Goal: Information Seeking & Learning: Learn about a topic

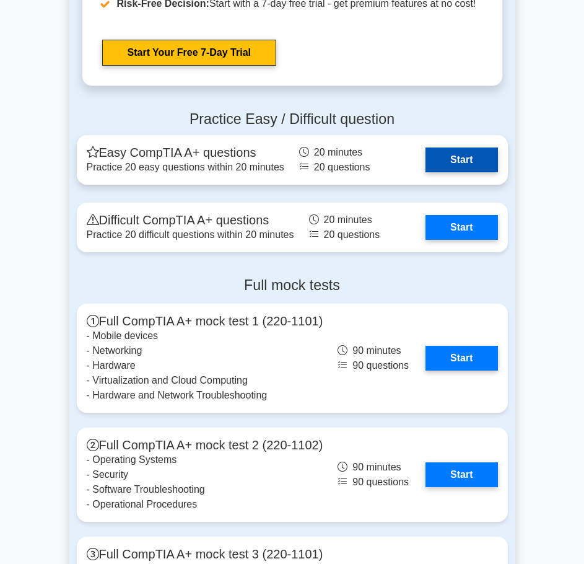
scroll to position [2787, 0]
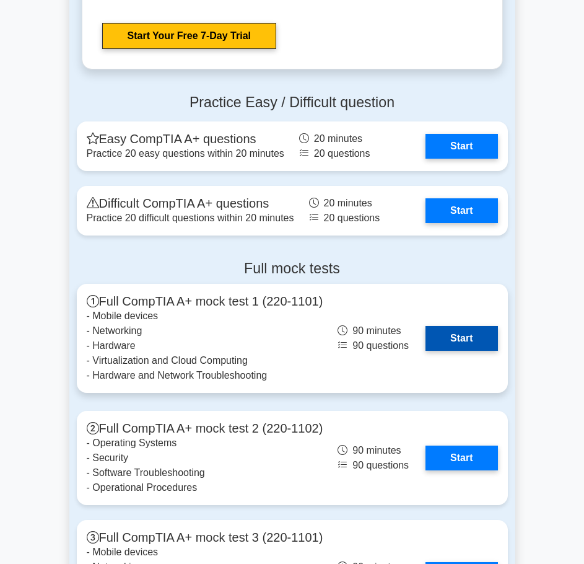
click at [473, 351] on link "Start" at bounding box center [462, 338] width 72 height 25
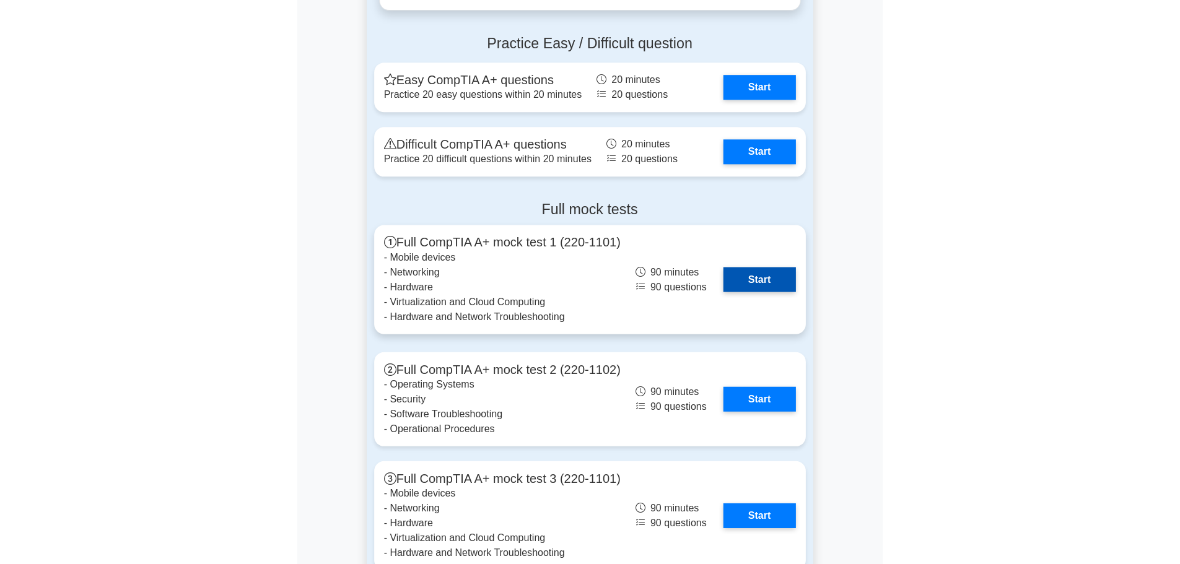
scroll to position [2849, 0]
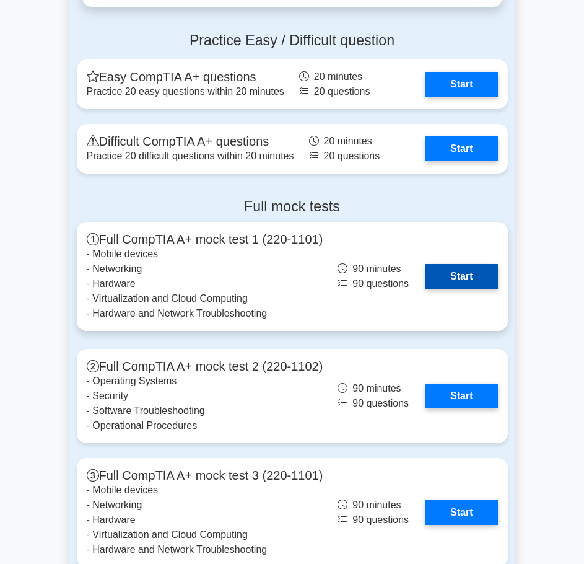
click at [426, 264] on link "Start" at bounding box center [462, 276] width 72 height 25
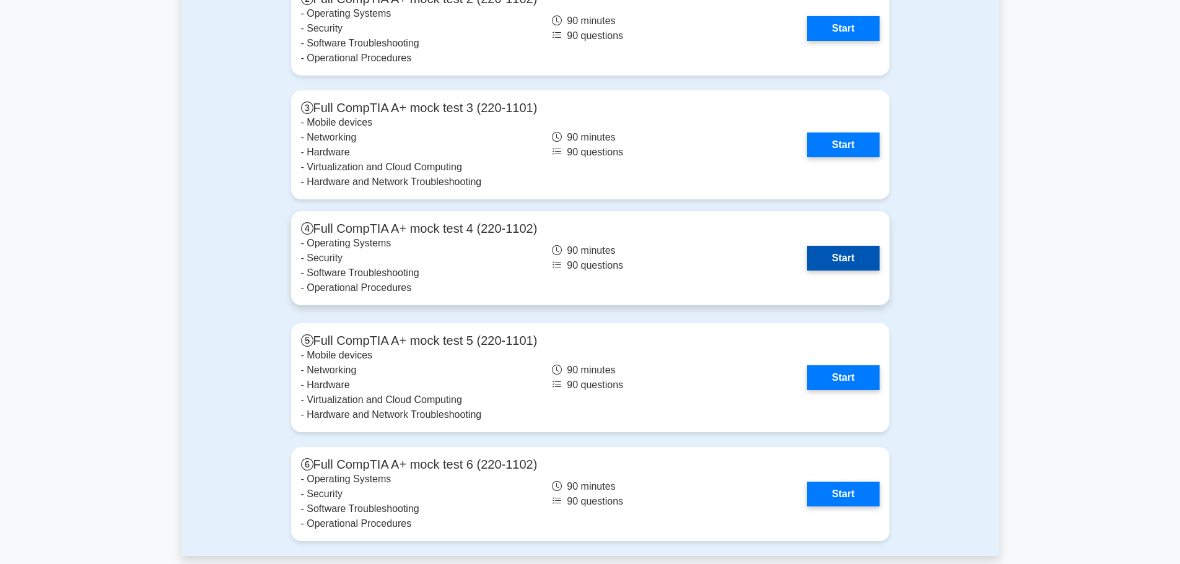
click at [584, 256] on link "Start" at bounding box center [843, 258] width 72 height 25
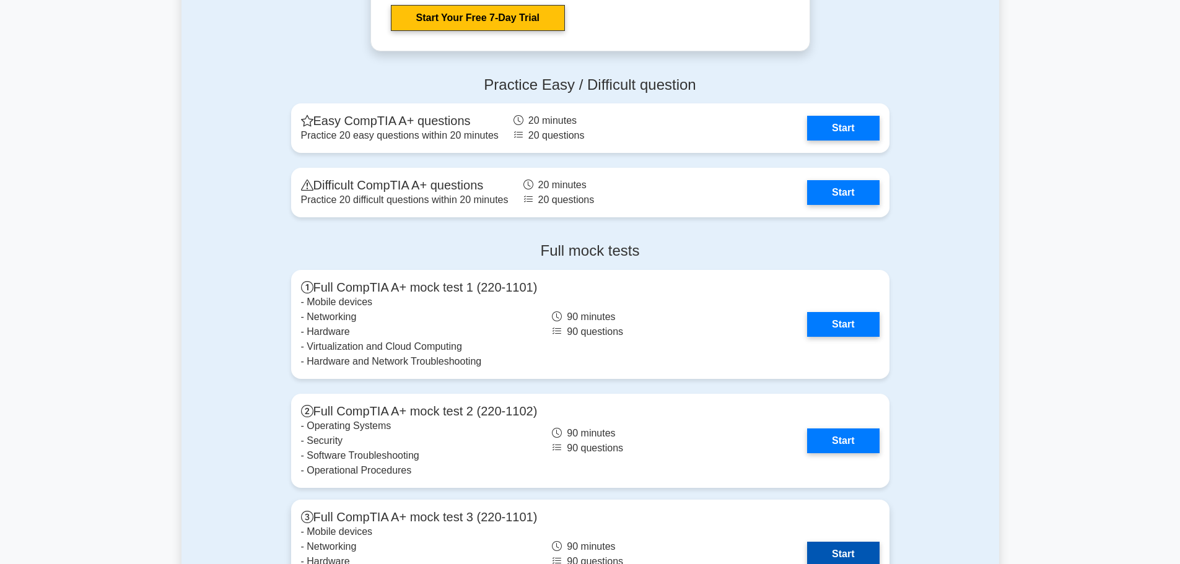
scroll to position [2416, 0]
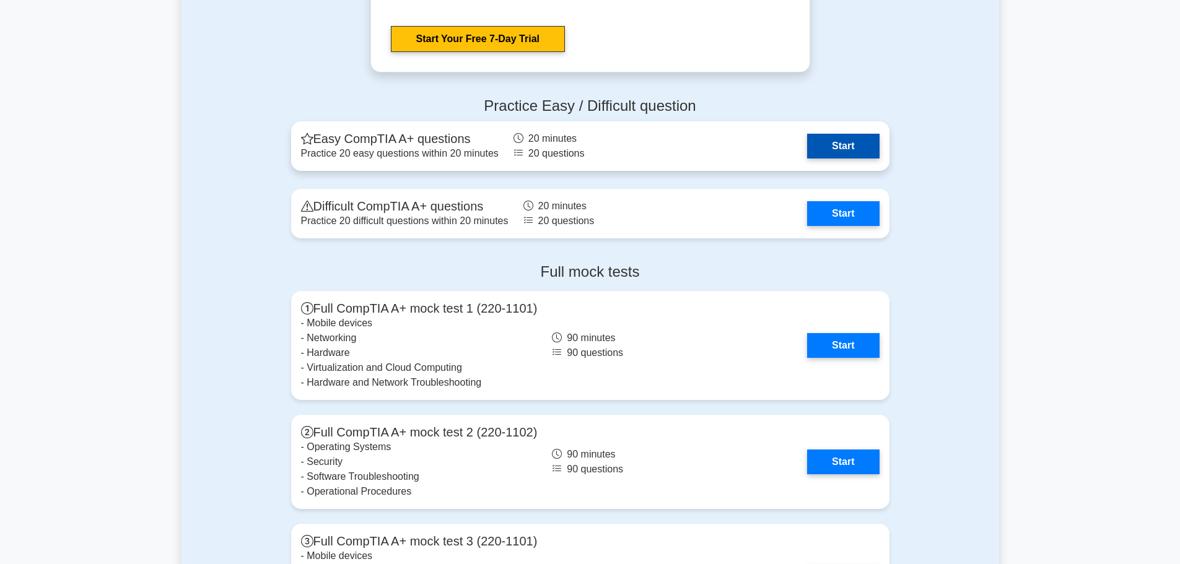
click at [584, 148] on link "Start" at bounding box center [843, 146] width 72 height 25
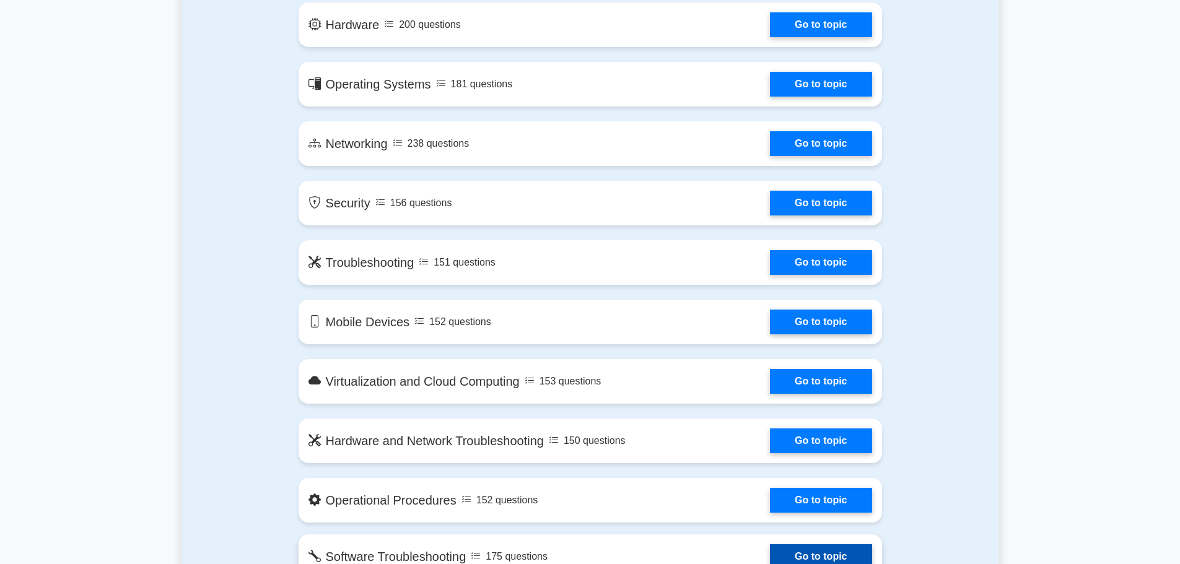
scroll to position [681, 0]
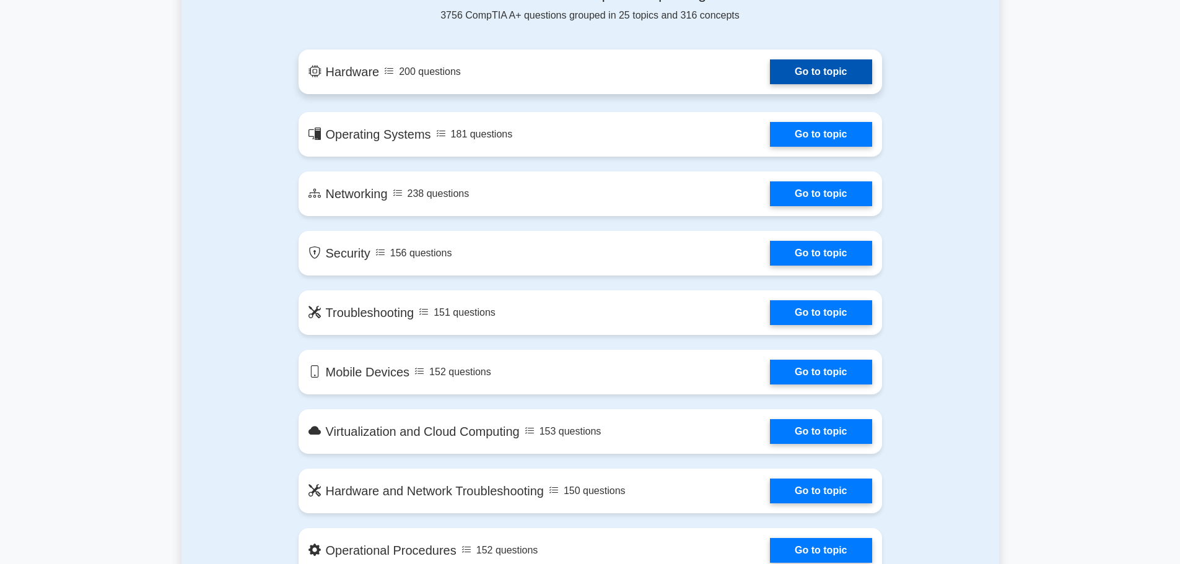
click at [584, 74] on link "Go to topic" at bounding box center [821, 71] width 102 height 25
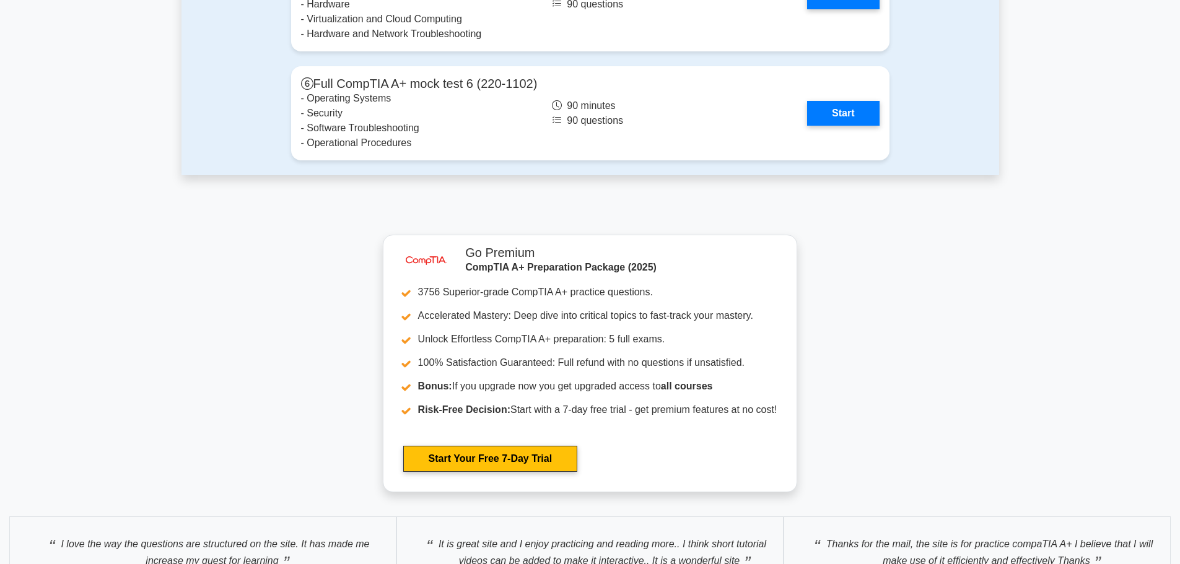
scroll to position [3345, 0]
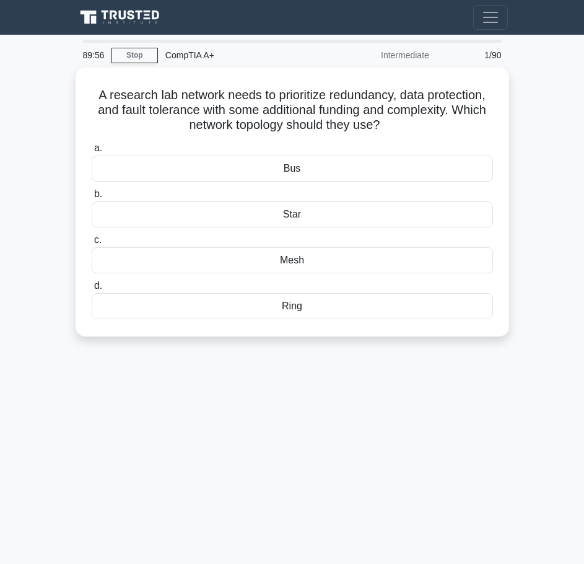
click at [188, 53] on div "CompTIA A+" at bounding box center [243, 55] width 170 height 25
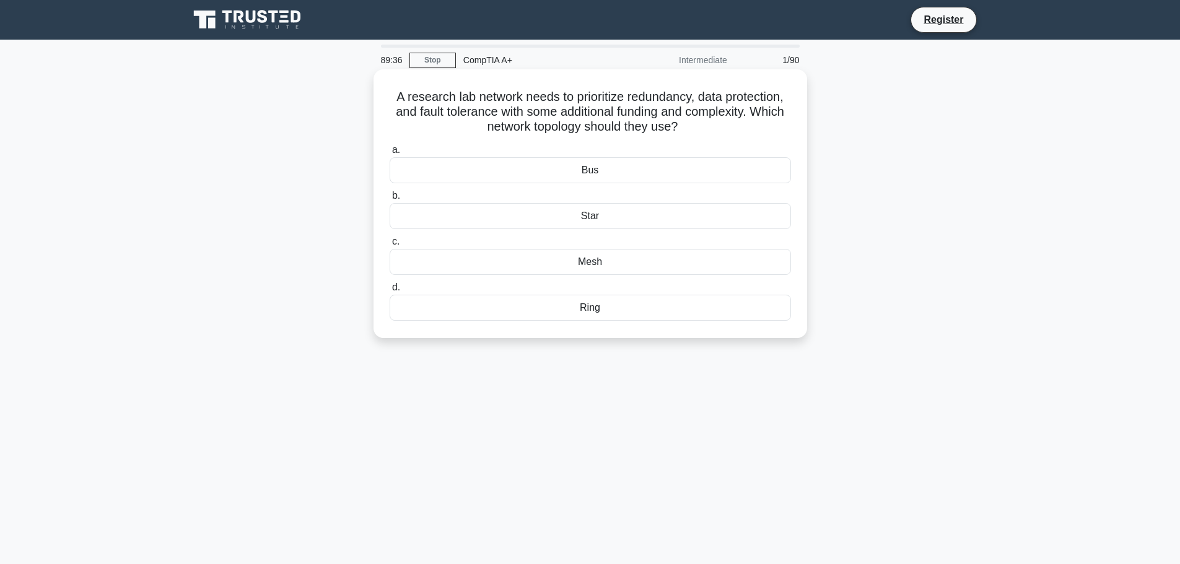
click at [554, 171] on div "Bus" at bounding box center [590, 170] width 401 height 26
click at [390, 154] on input "a. Bus" at bounding box center [390, 150] width 0 height 8
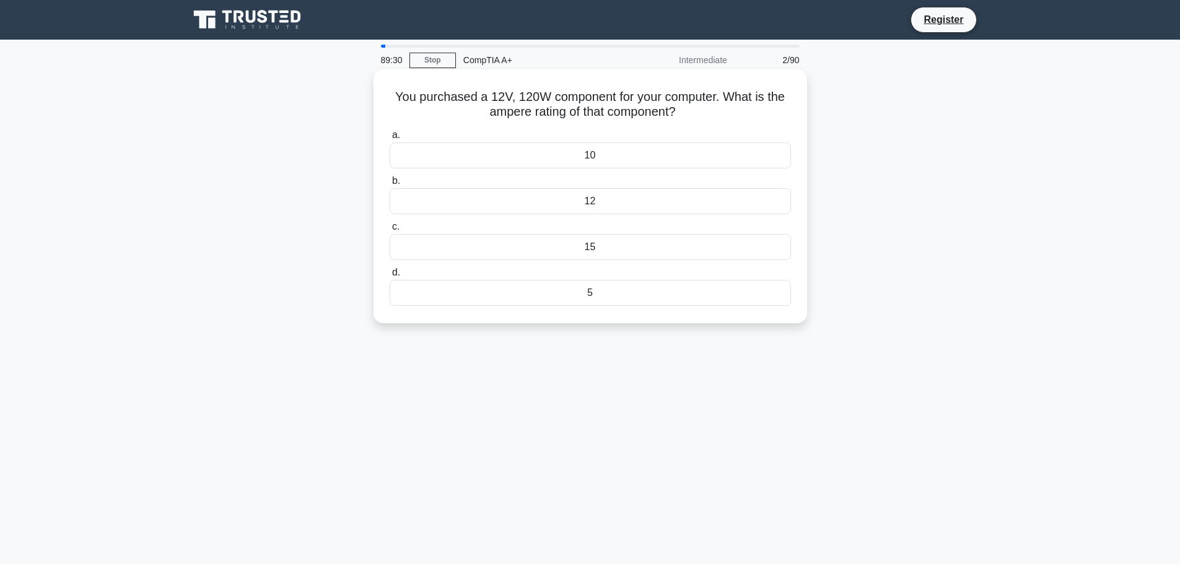
click at [615, 208] on div "12" at bounding box center [590, 201] width 401 height 26
click at [390, 185] on input "b. 12" at bounding box center [390, 181] width 0 height 8
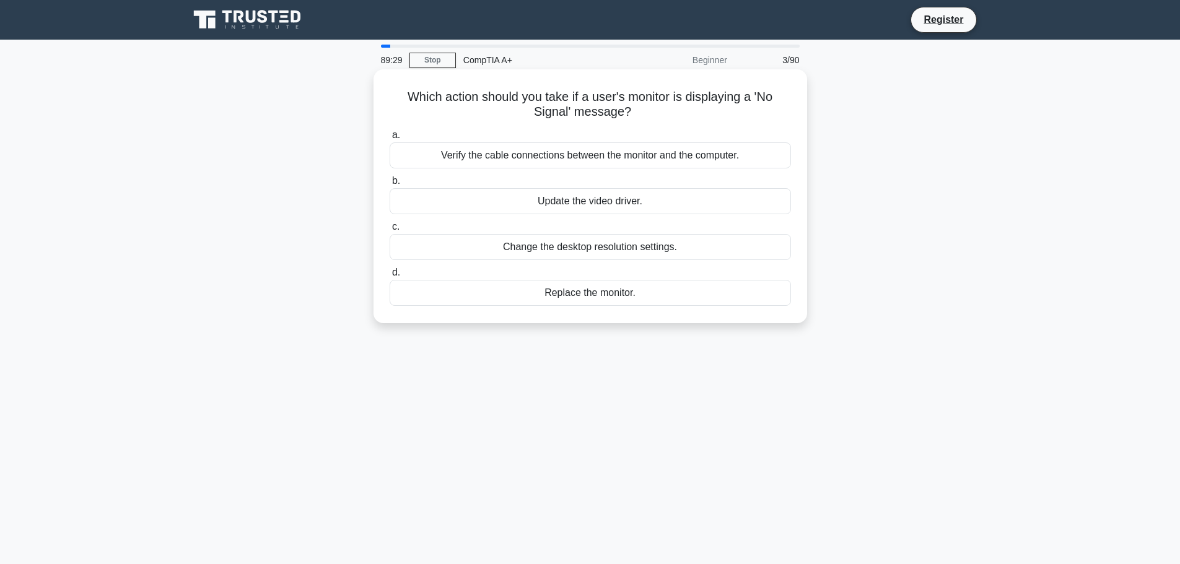
click at [575, 247] on div "Change the desktop resolution settings." at bounding box center [590, 247] width 401 height 26
click at [663, 208] on div "Update the video driver." at bounding box center [590, 201] width 401 height 26
click at [390, 185] on input "b. Update the video driver." at bounding box center [390, 181] width 0 height 8
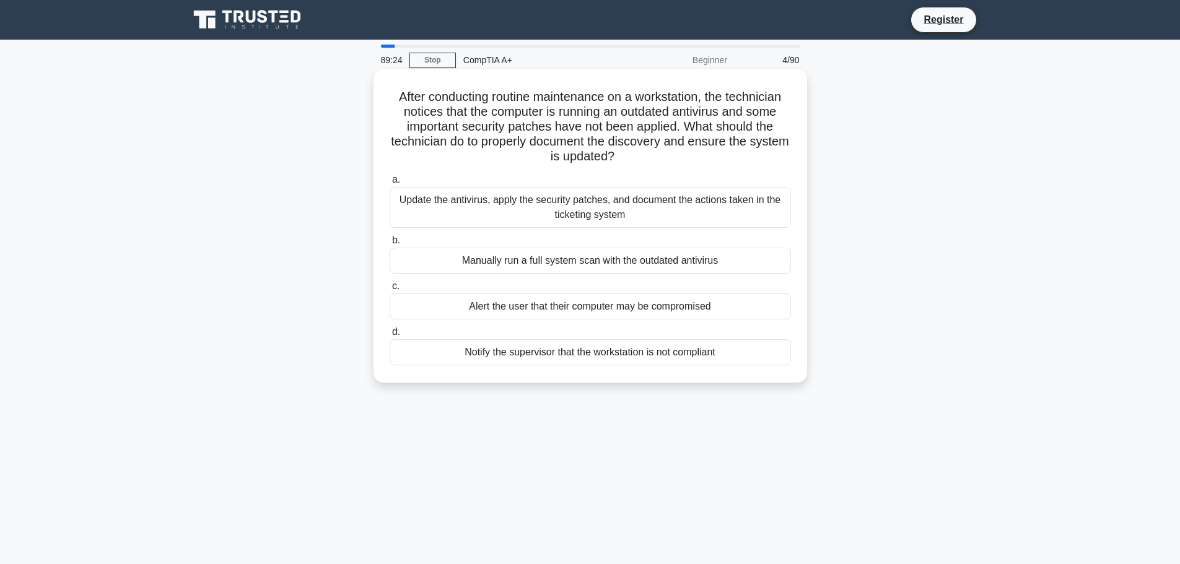
click at [651, 217] on div "Update the antivirus, apply the security patches, and document the actions take…" at bounding box center [590, 207] width 401 height 41
click at [390, 184] on input "a. Update the antivirus, apply the security patches, and document the actions t…" at bounding box center [390, 180] width 0 height 8
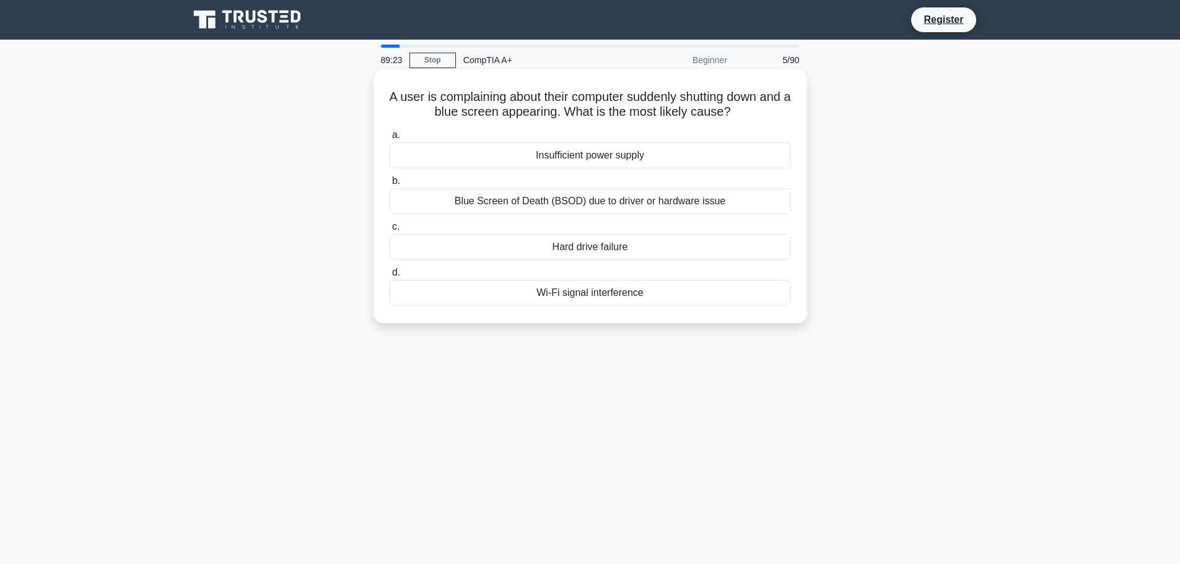
click at [640, 243] on div "Hard drive failure" at bounding box center [590, 247] width 401 height 26
click at [390, 231] on input "c. Hard drive failure" at bounding box center [390, 227] width 0 height 8
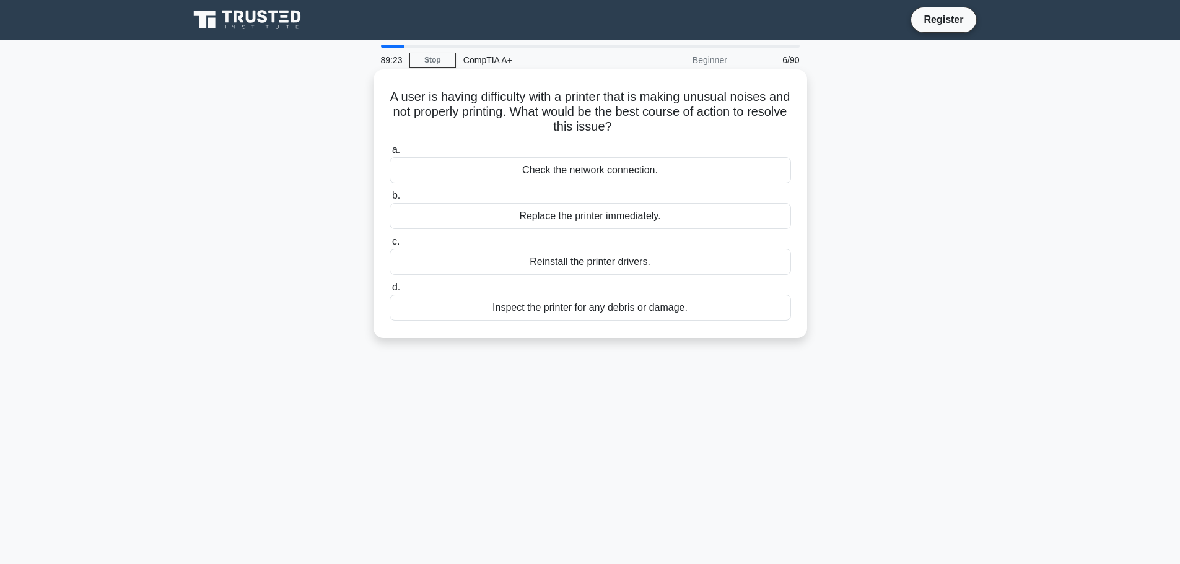
click at [631, 175] on div "Check the network connection." at bounding box center [590, 170] width 401 height 26
click at [390, 154] on input "a. Check the network connection." at bounding box center [390, 150] width 0 height 8
click at [613, 223] on div "Replace the printer with a new one." at bounding box center [590, 216] width 401 height 26
click at [390, 200] on input "b. Replace the printer with a new one." at bounding box center [390, 196] width 0 height 8
click at [624, 174] on div "PSU with both SATA and MOLEX connectors" at bounding box center [590, 170] width 401 height 26
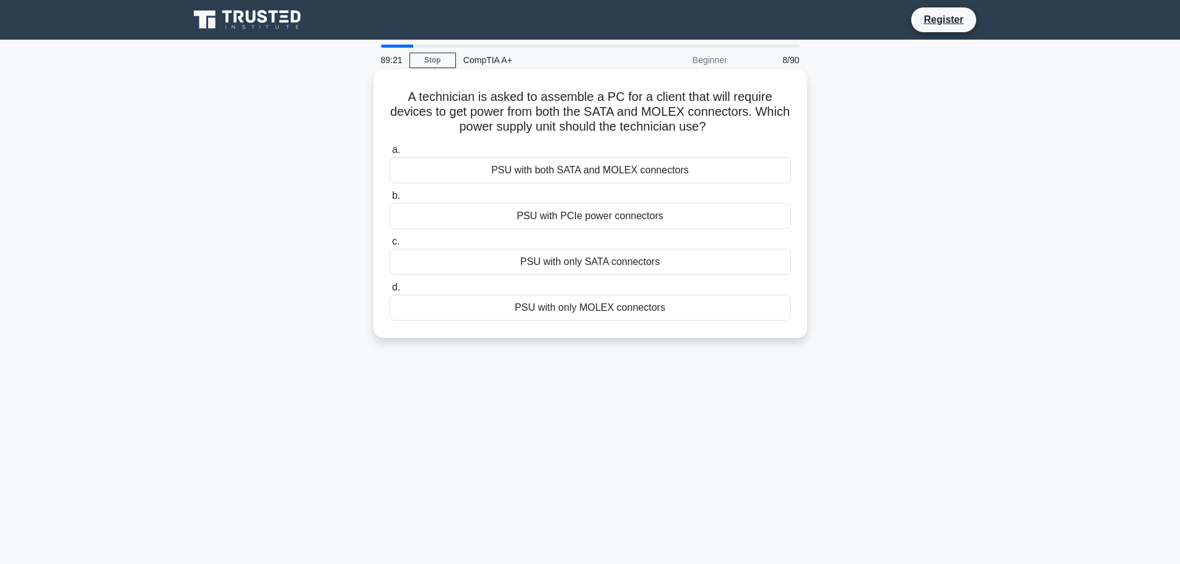
click at [390, 154] on input "a. PSU with both SATA and MOLEX connectors" at bounding box center [390, 150] width 0 height 8
click at [620, 212] on div "Reconfigure the user's computer IP settings" at bounding box center [590, 216] width 401 height 26
click at [390, 200] on input "b. Reconfigure the user's computer IP settings" at bounding box center [390, 196] width 0 height 8
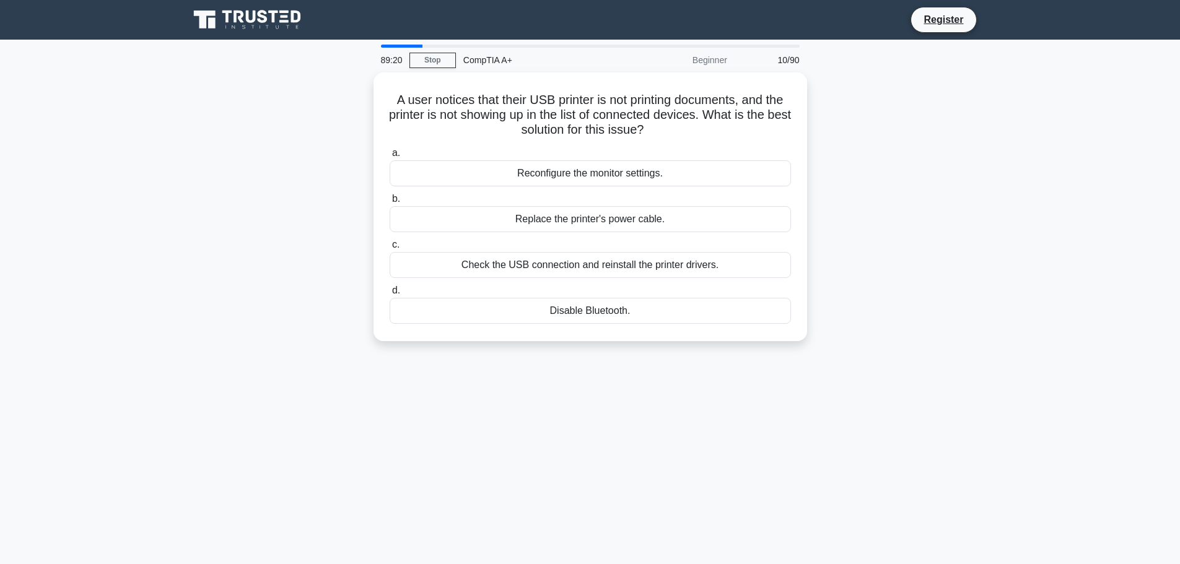
click at [620, 212] on div "Replace the printer's power cable." at bounding box center [590, 219] width 401 height 26
click at [390, 203] on input "b. Replace the printer's power cable." at bounding box center [390, 199] width 0 height 8
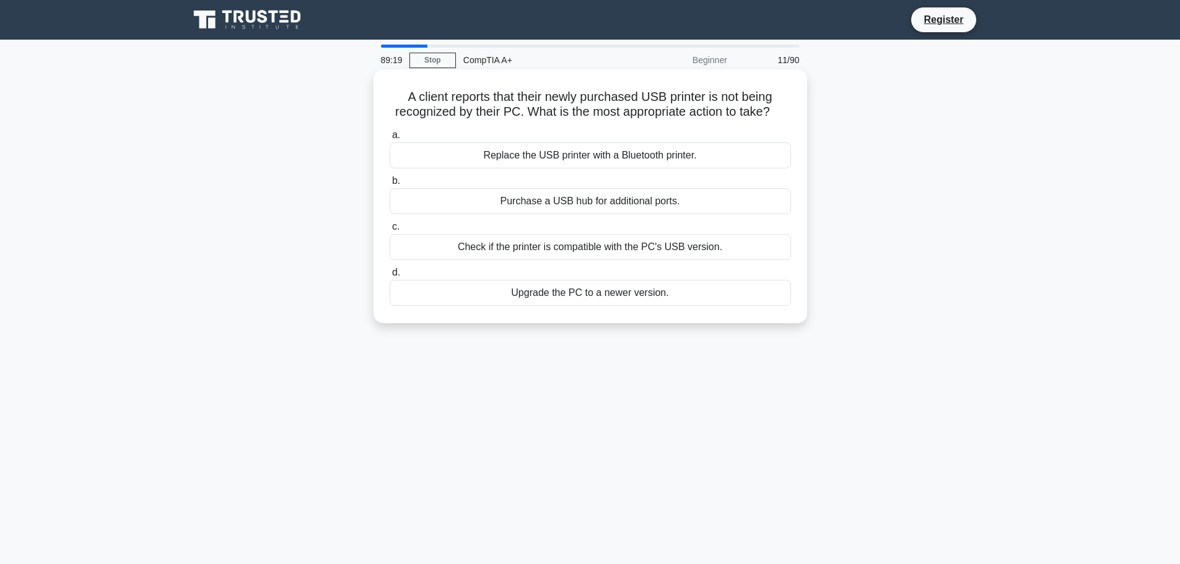
click at [675, 223] on label "c. Check if the printer is compatible with the PC's USB version." at bounding box center [590, 239] width 401 height 41
click at [390, 223] on input "c. Check if the printer is compatible with the PC's USB version." at bounding box center [390, 227] width 0 height 8
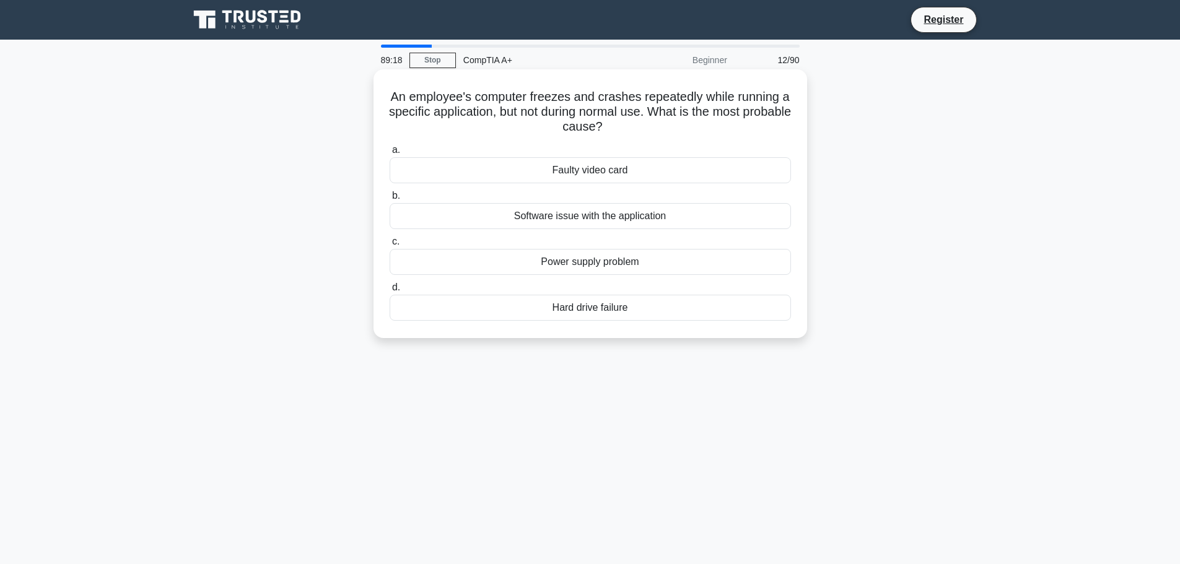
click at [671, 204] on div "Software issue with the application" at bounding box center [590, 216] width 401 height 26
click at [390, 200] on input "b. Software issue with the application" at bounding box center [390, 196] width 0 height 8
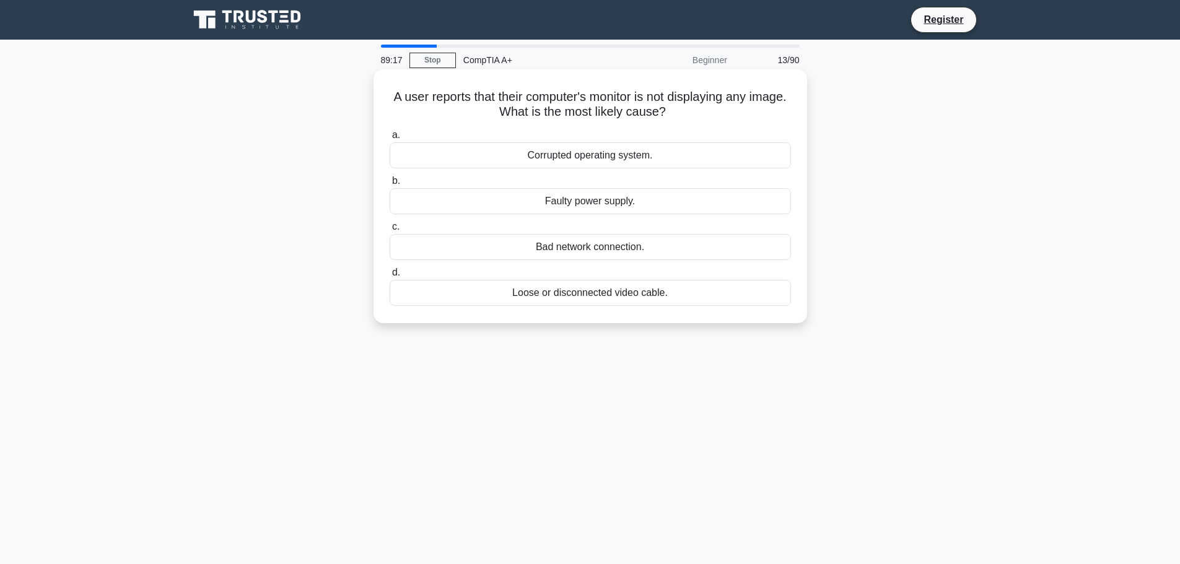
click at [663, 212] on div "Faulty power supply." at bounding box center [590, 201] width 401 height 26
click at [390, 185] on input "b. Faulty power supply." at bounding box center [390, 181] width 0 height 8
click at [638, 156] on div "Replace the printer's USB cable" at bounding box center [590, 155] width 401 height 26
click at [390, 139] on input "a. Replace the printer's USB cable" at bounding box center [390, 135] width 0 height 8
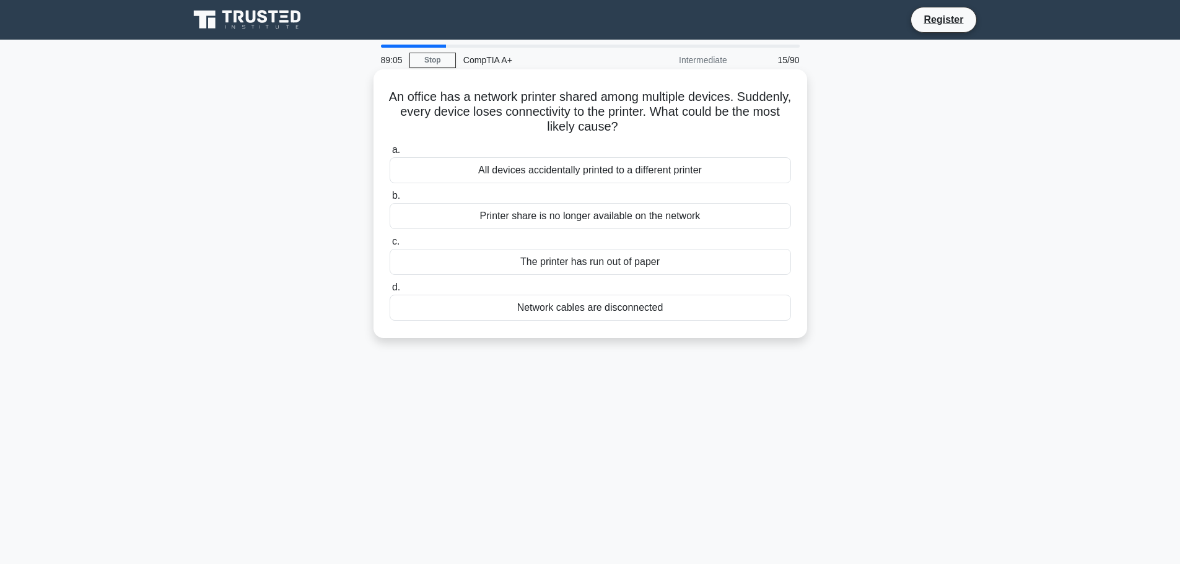
click at [509, 167] on div "All devices accidentally printed to a different printer" at bounding box center [590, 170] width 401 height 26
click at [390, 154] on input "a. All devices accidentally printed to a different printer" at bounding box center [390, 150] width 0 height 8
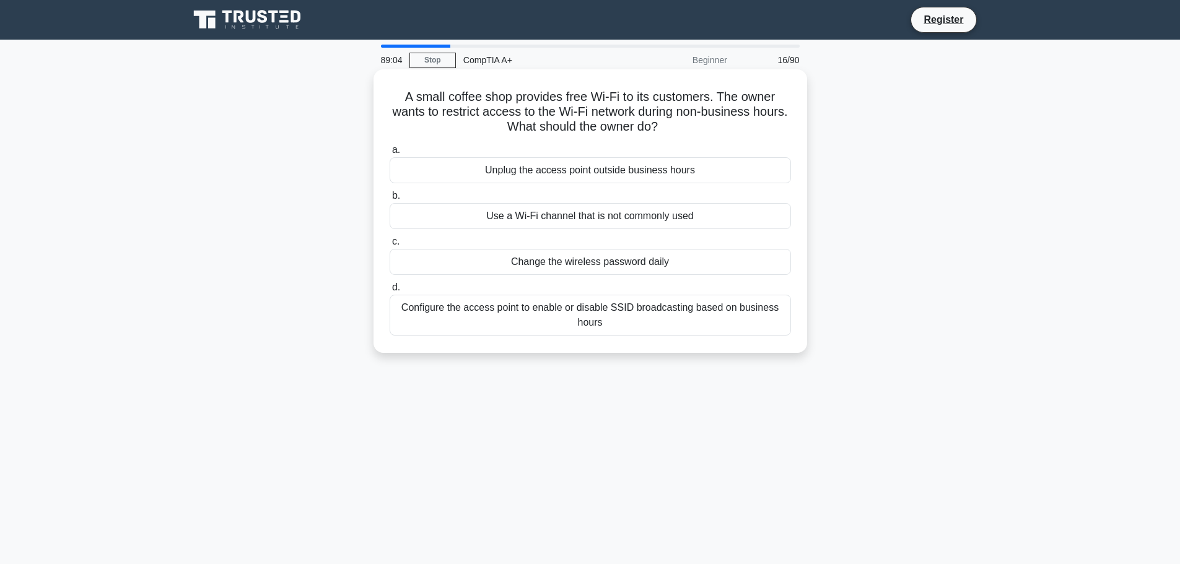
click at [509, 167] on div "Unplug the access point outside business hours" at bounding box center [590, 170] width 401 height 26
click at [390, 154] on input "a. Unplug the access point outside business hours" at bounding box center [390, 150] width 0 height 8
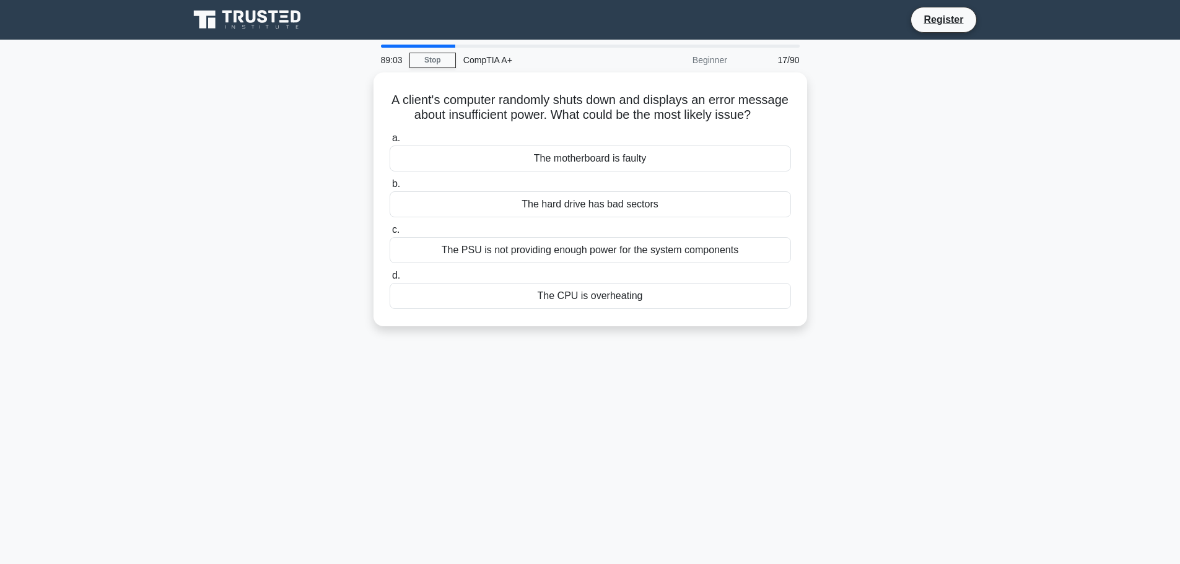
click at [509, 167] on div "The motherboard is faulty" at bounding box center [590, 159] width 401 height 26
click at [390, 142] on input "a. The motherboard is faulty" at bounding box center [390, 138] width 0 height 8
click at [509, 167] on div "Reformat the computer" at bounding box center [590, 159] width 401 height 26
click at [390, 142] on input "a. Reformat the computer" at bounding box center [390, 138] width 0 height 8
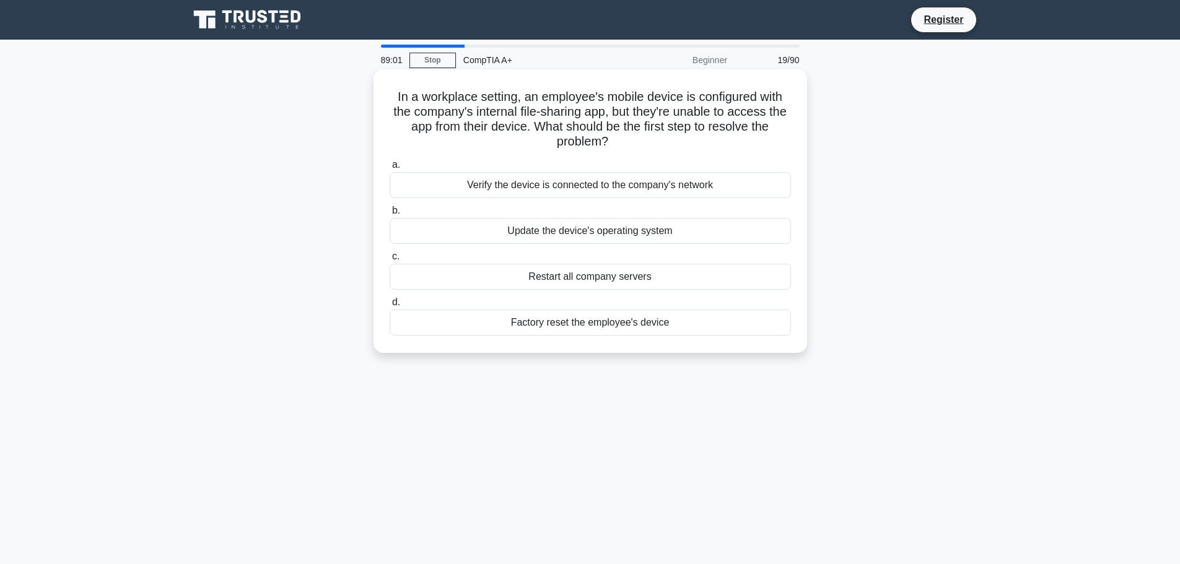
click at [493, 190] on div "Verify the device is connected to the company's network" at bounding box center [590, 185] width 401 height 26
click at [390, 169] on input "a. Verify the device is connected to the company's network" at bounding box center [390, 165] width 0 height 8
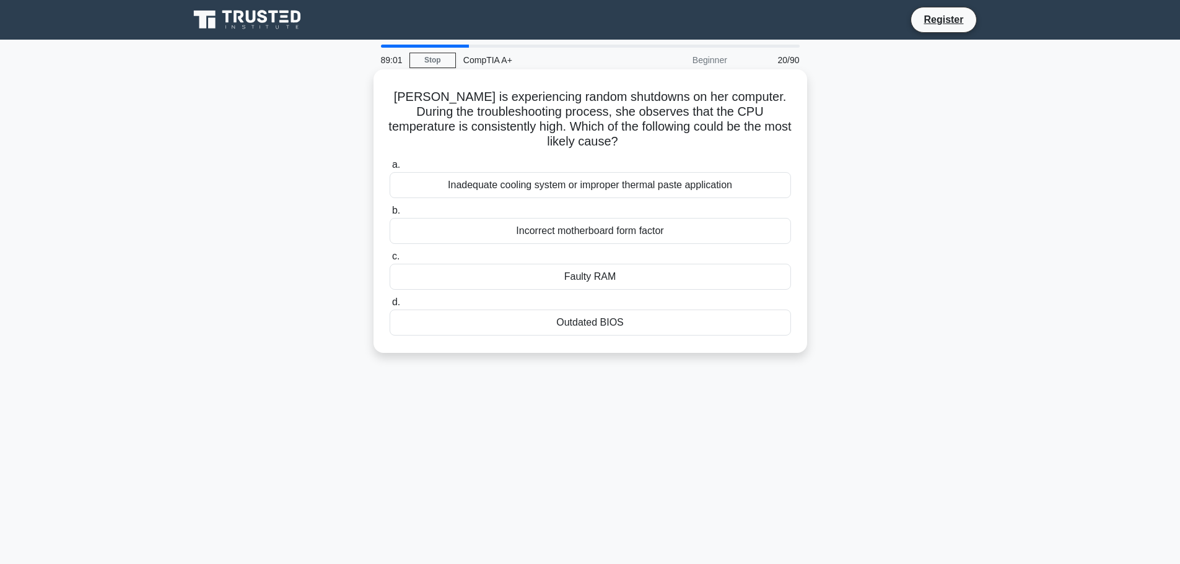
click at [491, 187] on div "Inadequate cooling system or improper thermal paste application" at bounding box center [590, 185] width 401 height 26
click at [390, 169] on input "a. Inadequate cooling system or improper thermal paste application" at bounding box center [390, 165] width 0 height 8
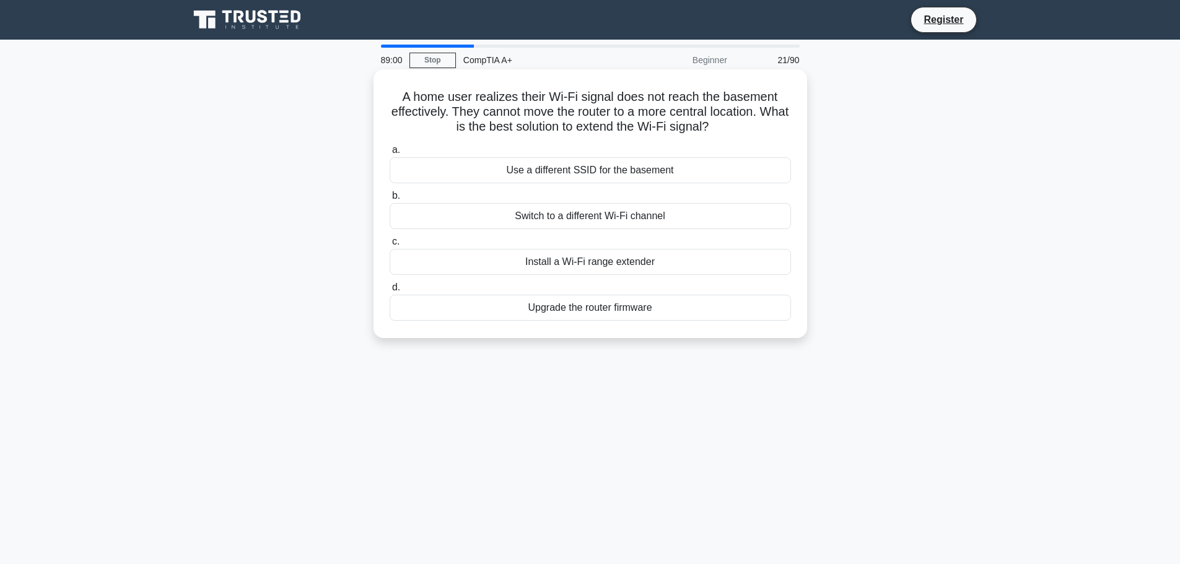
click at [508, 162] on div "Use a different SSID for the basement" at bounding box center [590, 170] width 401 height 26
click at [390, 154] on input "a. Use a different SSID for the basement" at bounding box center [390, 150] width 0 height 8
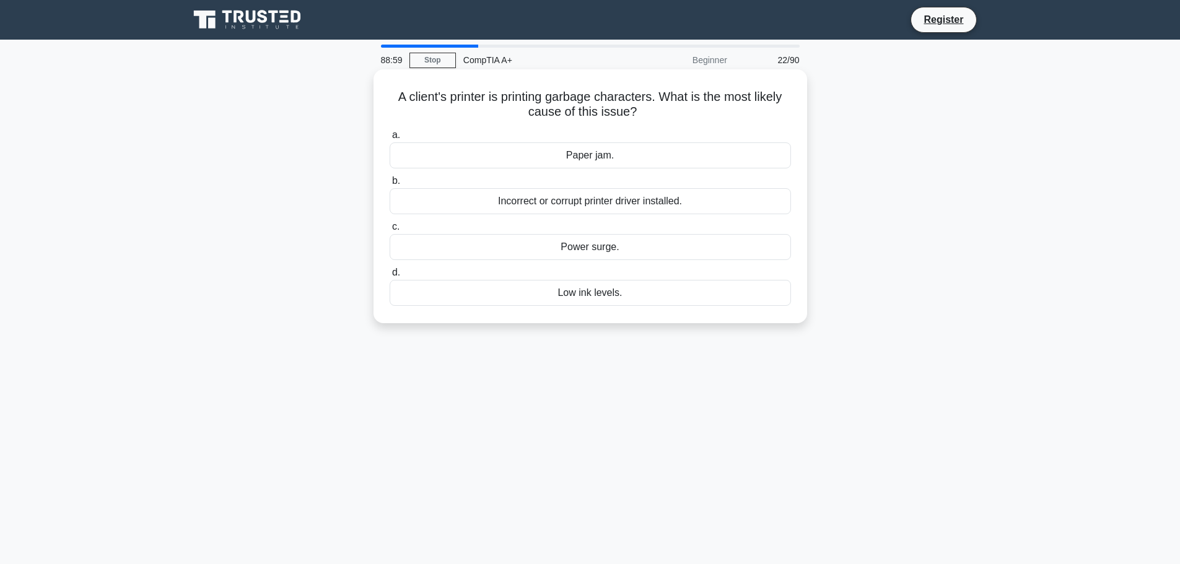
click at [517, 195] on div "Incorrect or corrupt printer driver installed." at bounding box center [590, 201] width 401 height 26
click at [525, 163] on div "Paper jam." at bounding box center [590, 155] width 401 height 26
click at [390, 139] on input "a. Paper jam." at bounding box center [390, 135] width 0 height 8
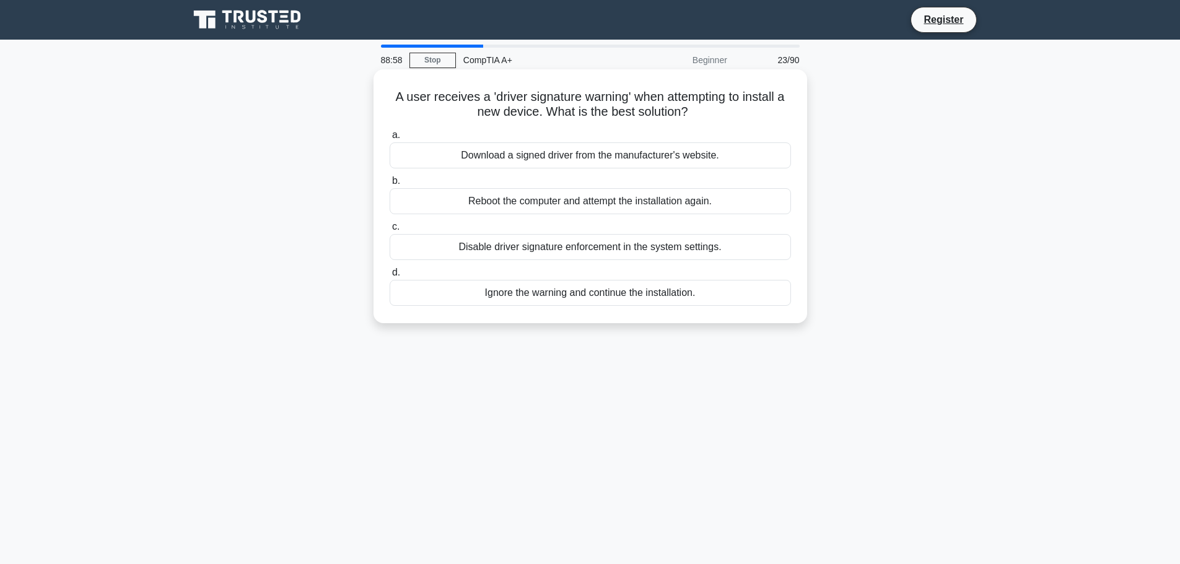
click at [529, 158] on div "Download a signed driver from the manufacturer's website." at bounding box center [590, 155] width 401 height 26
click at [390, 139] on input "a. Download a signed driver from the manufacturer's website." at bounding box center [390, 135] width 0 height 8
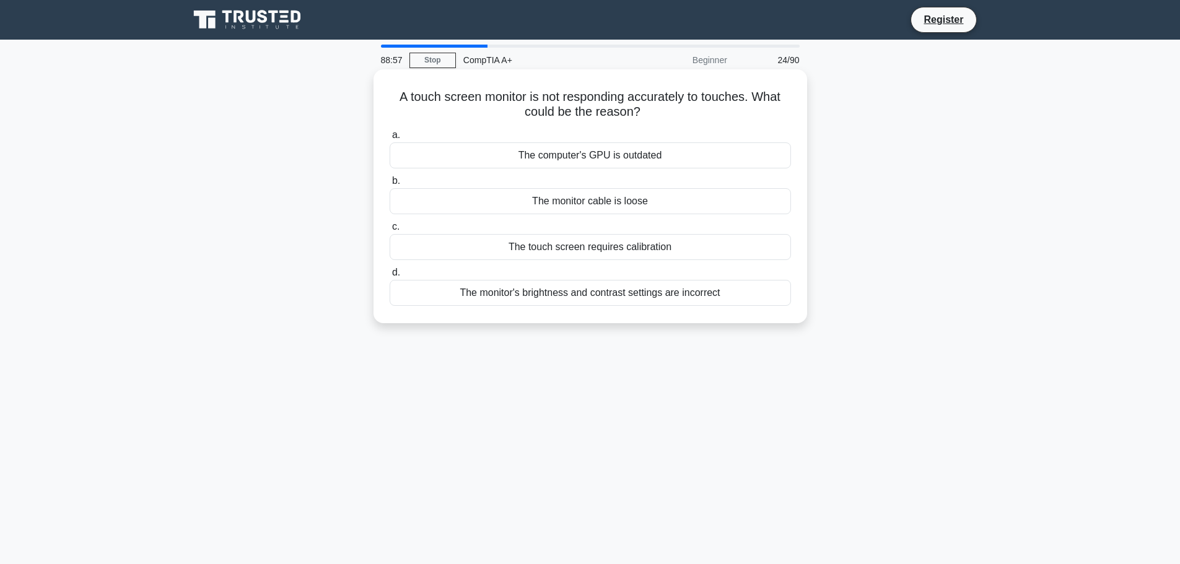
click at [531, 158] on div "The computer's GPU is outdated" at bounding box center [590, 155] width 401 height 26
click at [390, 139] on input "a. The computer's GPU is outdated" at bounding box center [390, 135] width 0 height 8
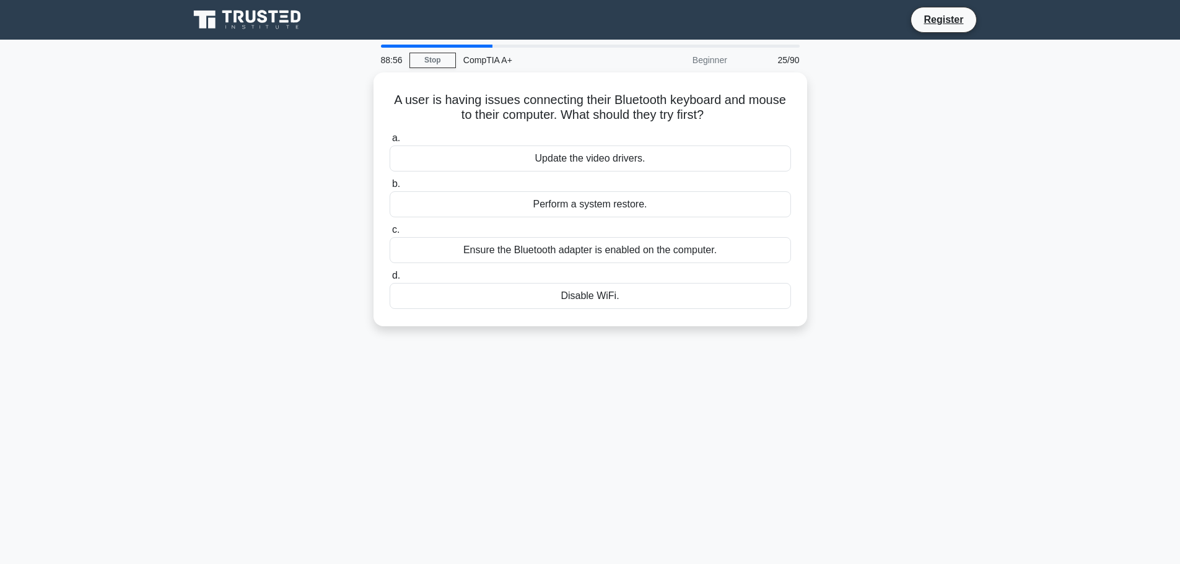
click at [531, 156] on div "Update the video drivers." at bounding box center [590, 159] width 401 height 26
click at [390, 142] on input "a. Update the video drivers." at bounding box center [390, 138] width 0 height 8
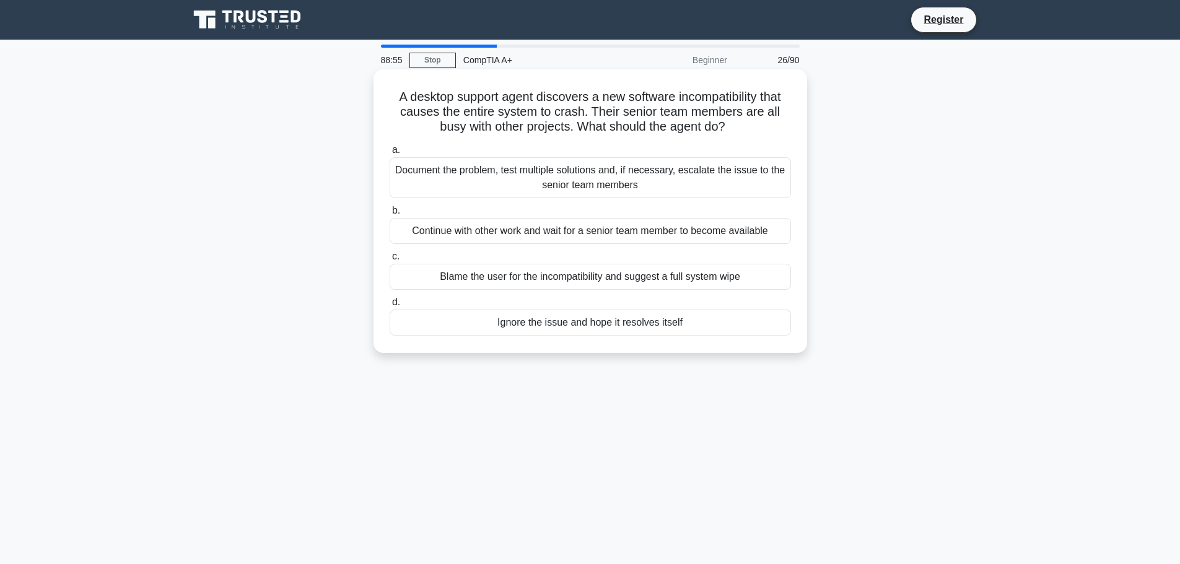
click at [531, 172] on div "Document the problem, test multiple solutions and, if necessary, escalate the i…" at bounding box center [590, 177] width 401 height 41
click at [390, 154] on input "a. Document the problem, test multiple solutions and, if necessary, escalate th…" at bounding box center [390, 150] width 0 height 8
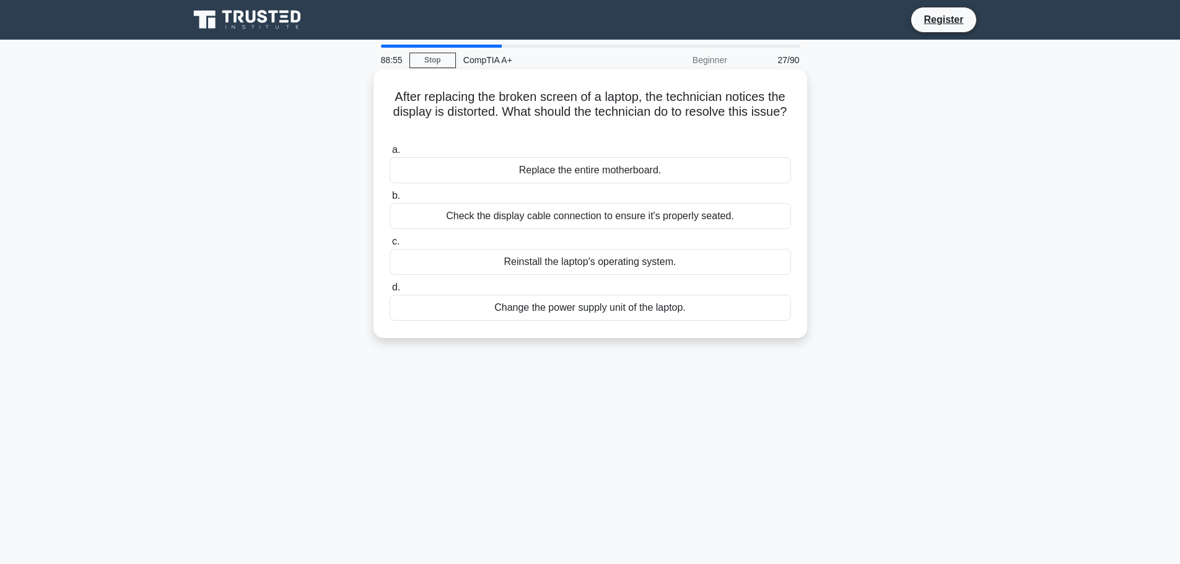
click at [530, 176] on div "Replace the entire motherboard." at bounding box center [590, 170] width 401 height 26
click at [390, 154] on input "a. Replace the entire motherboard." at bounding box center [390, 150] width 0 height 8
click at [532, 157] on div "Replace the power supply unit without further inspection" at bounding box center [590, 170] width 401 height 26
click at [390, 154] on input "a. Replace the power supply unit without further inspection" at bounding box center [390, 150] width 0 height 8
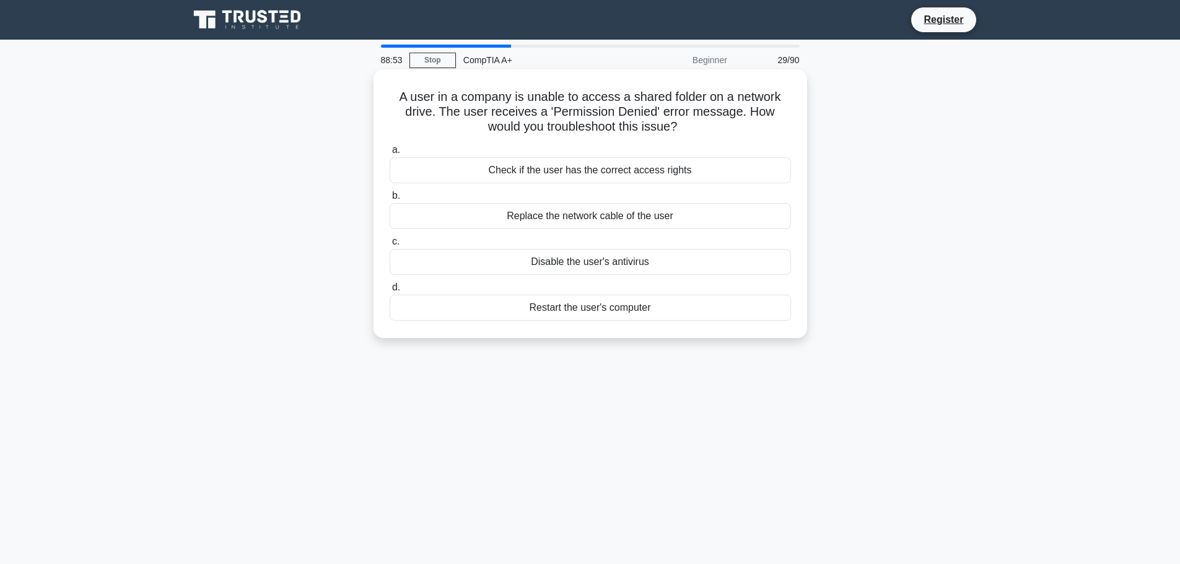
click at [531, 170] on div "Check if the user has the correct access rights" at bounding box center [590, 170] width 401 height 26
click at [390, 154] on input "a. Check if the user has the correct access rights" at bounding box center [390, 150] width 0 height 8
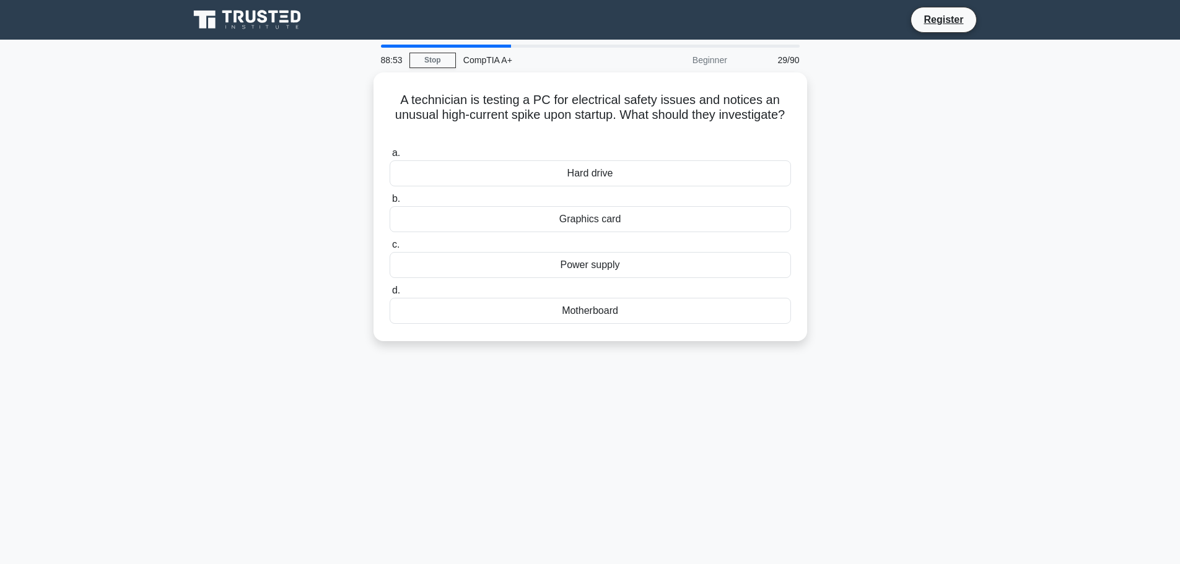
click at [531, 170] on div "Hard drive" at bounding box center [590, 173] width 401 height 26
click at [390, 157] on input "a. Hard drive" at bounding box center [390, 153] width 0 height 8
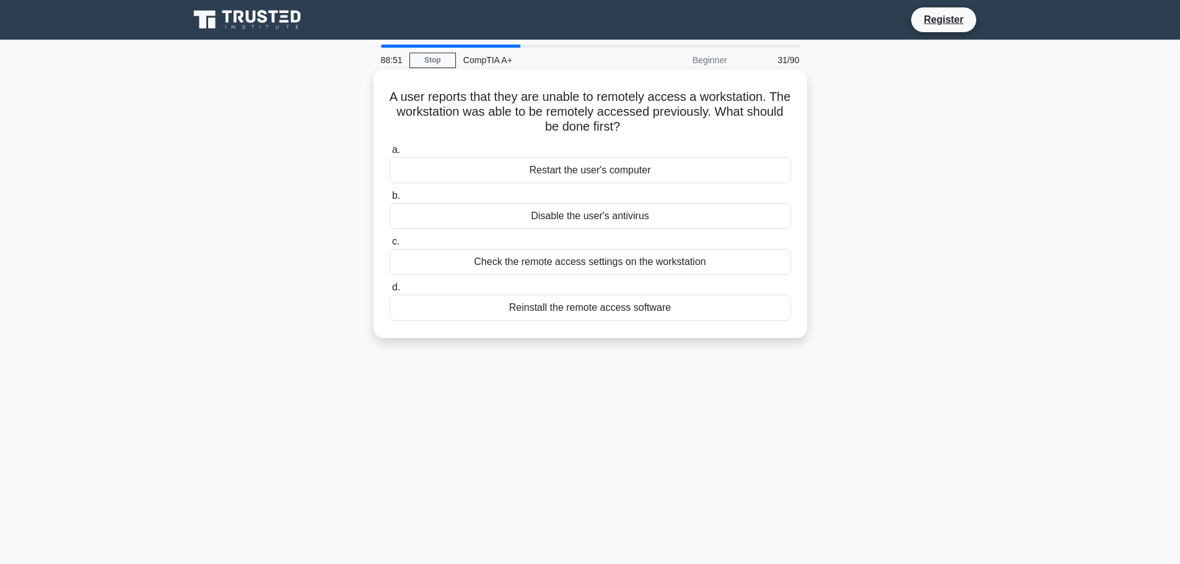
click at [530, 159] on div "Restart the user's computer" at bounding box center [590, 170] width 401 height 26
click at [390, 154] on input "a. Restart the user's computer" at bounding box center [390, 150] width 0 height 8
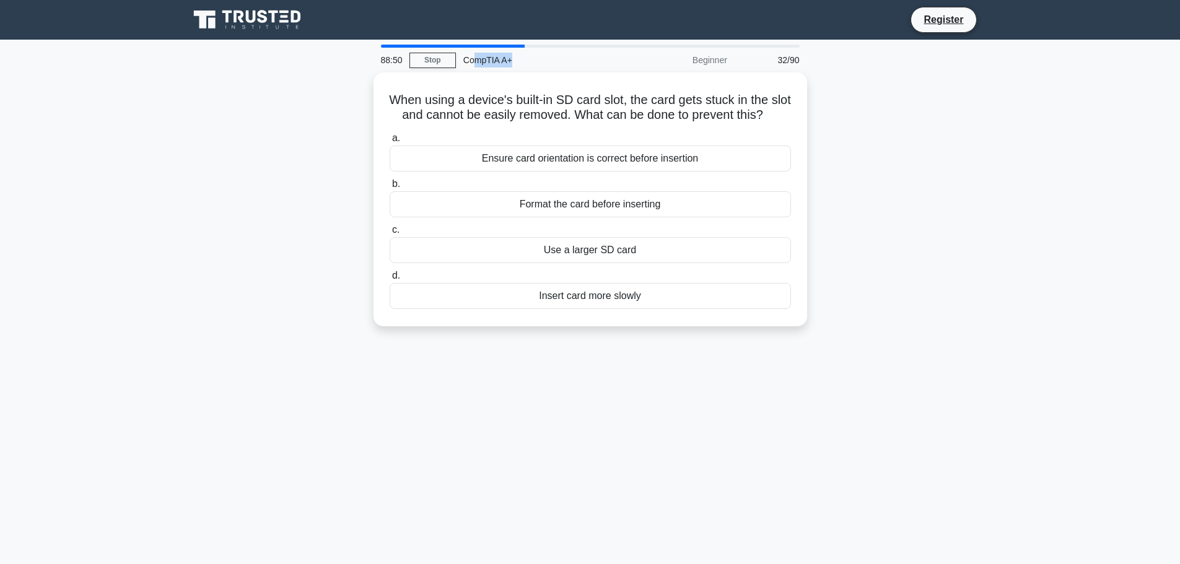
drag, startPoint x: 524, startPoint y: 62, endPoint x: 465, endPoint y: 66, distance: 59.0
click at [468, 66] on div "CompTIA A+" at bounding box center [541, 60] width 170 height 25
